Goal: Use online tool/utility: Use online tool/utility

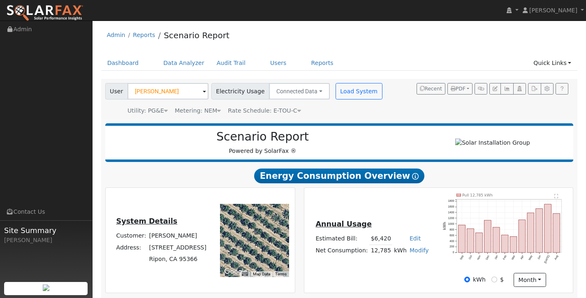
click at [168, 89] on input "[PERSON_NAME]" at bounding box center [167, 91] width 81 height 16
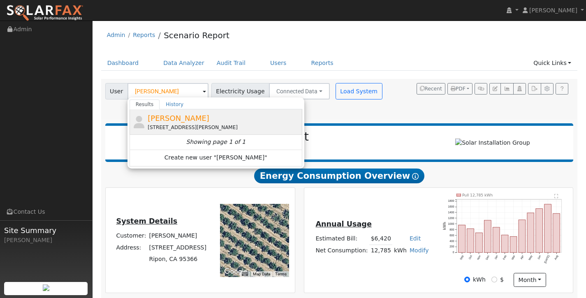
click at [187, 124] on div "[STREET_ADDRESS][PERSON_NAME]" at bounding box center [224, 127] width 152 height 7
type input "[PERSON_NAME]"
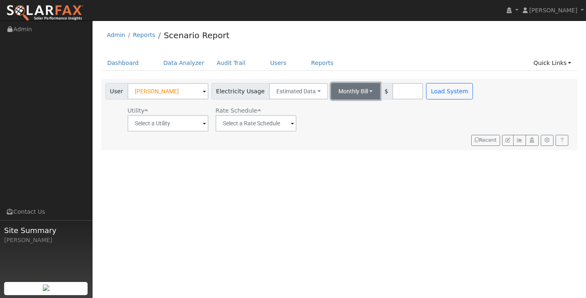
click at [359, 91] on button "Monthly Bill" at bounding box center [355, 91] width 49 height 16
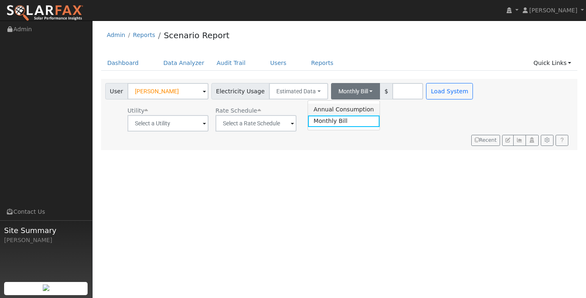
click at [346, 109] on link "Annual Consumption" at bounding box center [344, 110] width 72 height 12
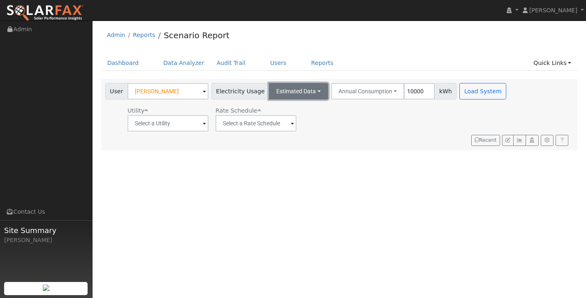
click at [297, 94] on button "Estimated Data" at bounding box center [298, 91] width 59 height 16
click at [295, 111] on link "Connected Data" at bounding box center [298, 110] width 58 height 12
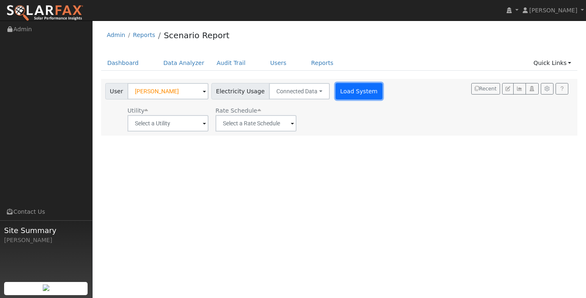
click at [348, 91] on button "Load System" at bounding box center [358, 91] width 47 height 16
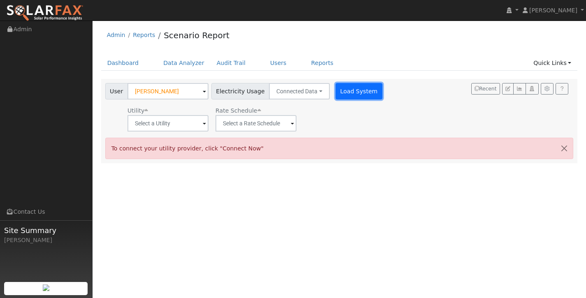
click at [348, 92] on button "Load System" at bounding box center [358, 91] width 47 height 16
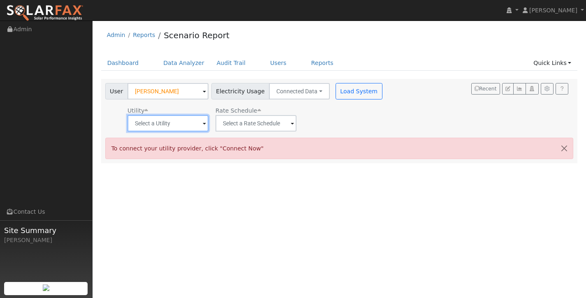
click at [189, 125] on input "text" at bounding box center [167, 123] width 81 height 16
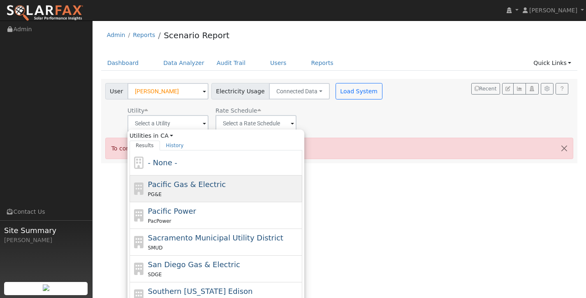
click at [181, 190] on div "PG&E" at bounding box center [224, 194] width 152 height 9
type input "Pacific Gas & Electric"
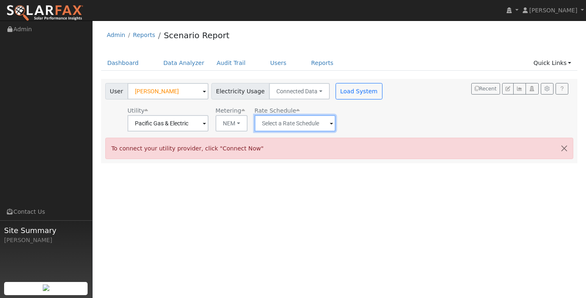
click at [302, 122] on input "text" at bounding box center [294, 123] width 81 height 16
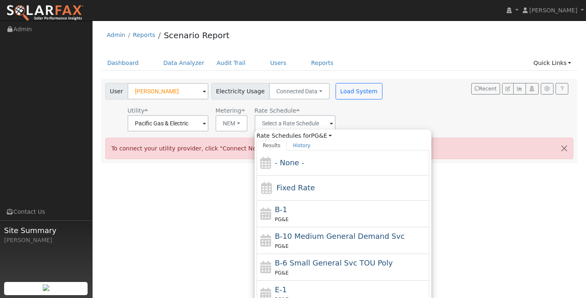
click at [360, 104] on div "Utility Pacific Gas & Electric Metering NEM NEM NBT Rate Schedule Rate Schedule…" at bounding box center [245, 118] width 282 height 28
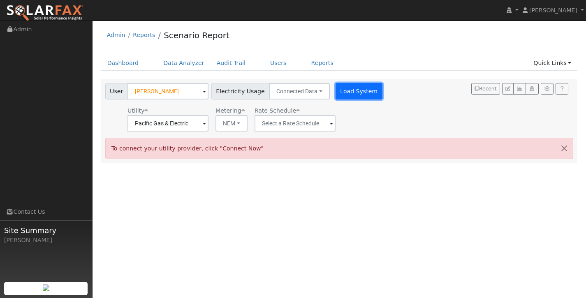
click at [352, 90] on button "Load System" at bounding box center [358, 91] width 47 height 16
click at [353, 91] on button "Load System" at bounding box center [358, 91] width 47 height 16
click at [559, 145] on button "button" at bounding box center [563, 148] width 17 height 20
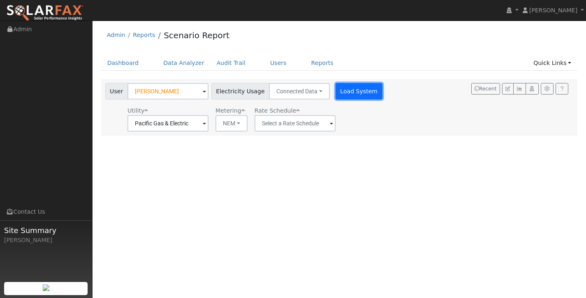
click at [348, 92] on button "Load System" at bounding box center [358, 91] width 47 height 16
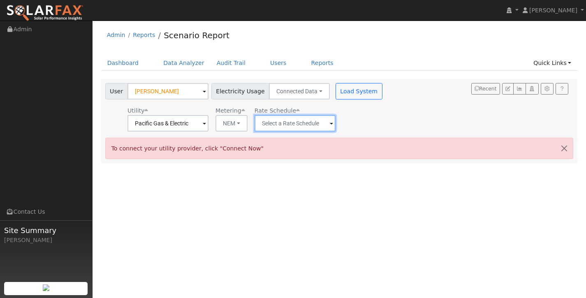
click at [309, 118] on input "text" at bounding box center [294, 123] width 81 height 16
click at [232, 122] on button "NEM" at bounding box center [231, 123] width 32 height 16
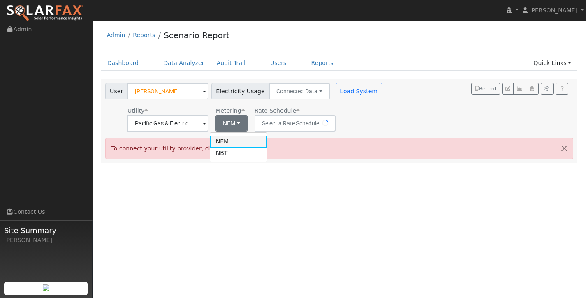
click at [232, 147] on link "NEM" at bounding box center [238, 142] width 57 height 12
click at [232, 121] on button "NEM" at bounding box center [231, 123] width 32 height 16
click at [231, 148] on link "NBT" at bounding box center [238, 154] width 57 height 12
type input "E-ELEC"
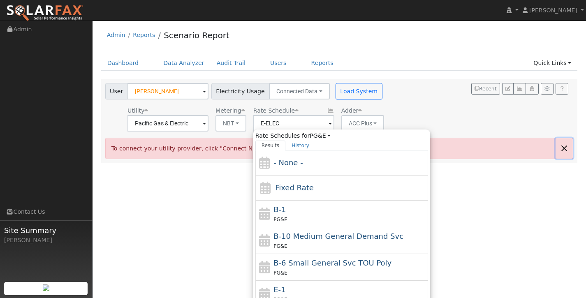
click at [563, 147] on button "button" at bounding box center [563, 148] width 17 height 20
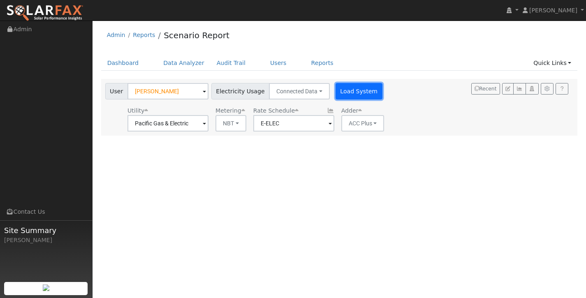
click at [335, 93] on button "Load System" at bounding box center [358, 91] width 47 height 16
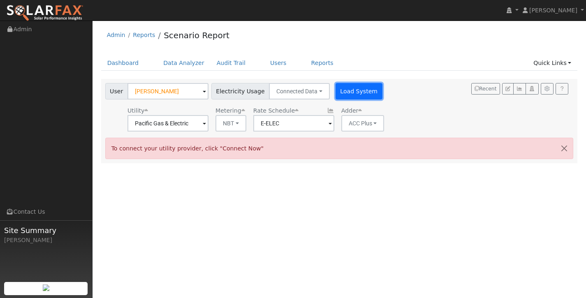
click at [335, 93] on button "Load System" at bounding box center [358, 91] width 47 height 16
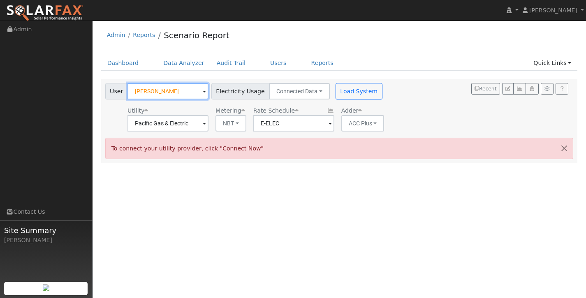
click at [186, 92] on input "[PERSON_NAME]" at bounding box center [167, 91] width 81 height 16
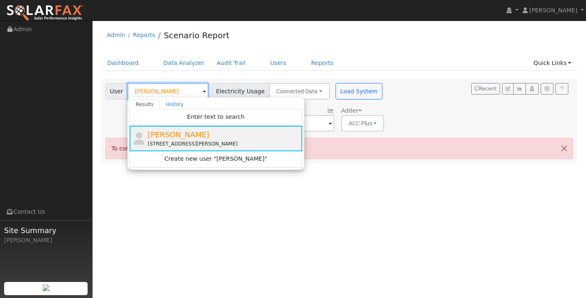
type input "[PERSON_NAME]"
click at [196, 135] on div "Tom Dotinga 17339 Campbell Avenue, Escalon, CA 95320" at bounding box center [224, 138] width 152 height 18
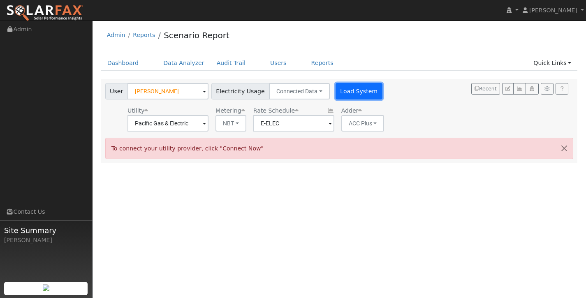
click at [335, 90] on button "Load System" at bounding box center [358, 91] width 47 height 16
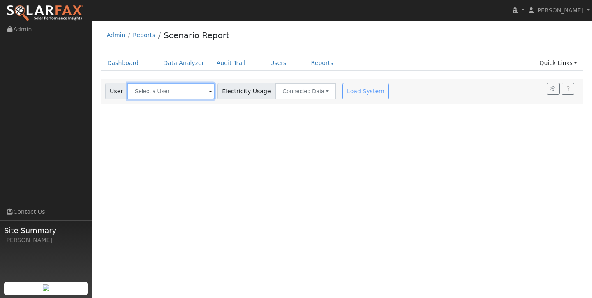
click at [162, 88] on input "text" at bounding box center [170, 91] width 87 height 16
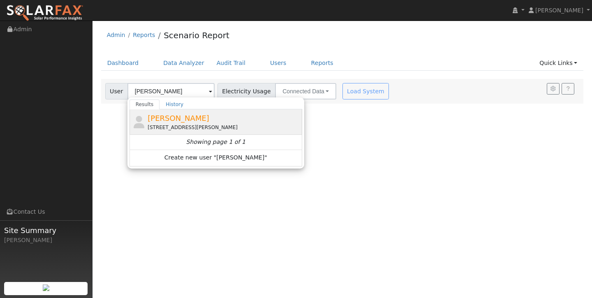
click at [178, 119] on span "[PERSON_NAME]" at bounding box center [179, 118] width 62 height 9
type input "[PERSON_NAME]"
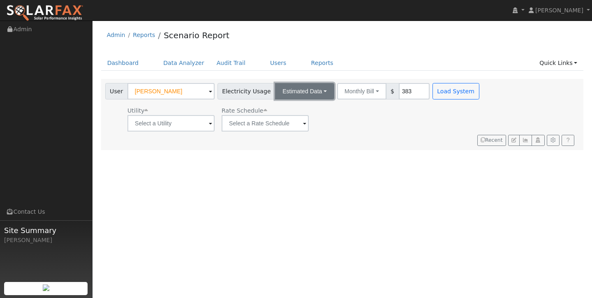
click at [295, 92] on button "Estimated Data" at bounding box center [304, 91] width 59 height 16
click at [294, 106] on link "Connected Data" at bounding box center [304, 110] width 58 height 12
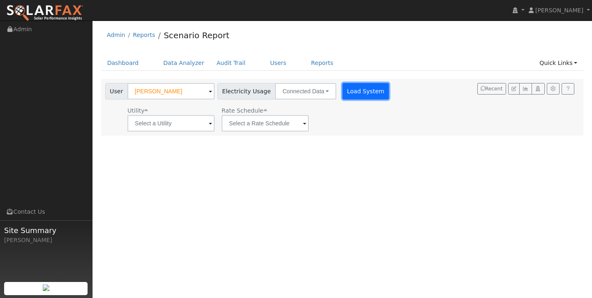
click at [361, 90] on button "Load System" at bounding box center [365, 91] width 47 height 16
